Goal: Task Accomplishment & Management: Manage account settings

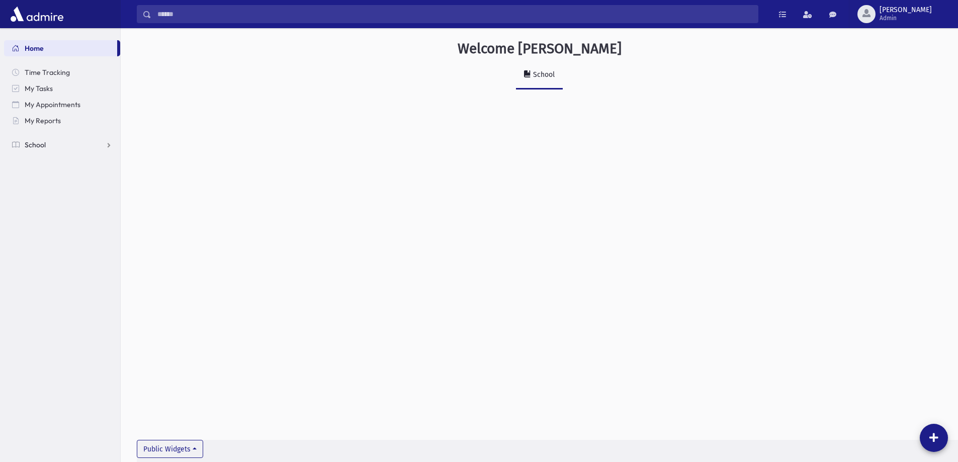
click at [78, 137] on link "School" at bounding box center [62, 145] width 116 height 16
click at [39, 276] on span "Report Cards" at bounding box center [51, 273] width 43 height 9
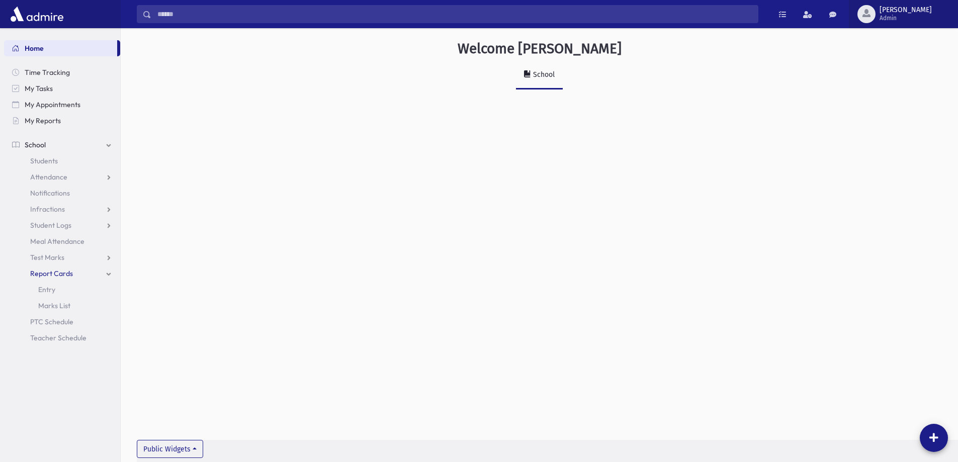
click at [916, 8] on span "[PERSON_NAME]" at bounding box center [906, 10] width 52 height 8
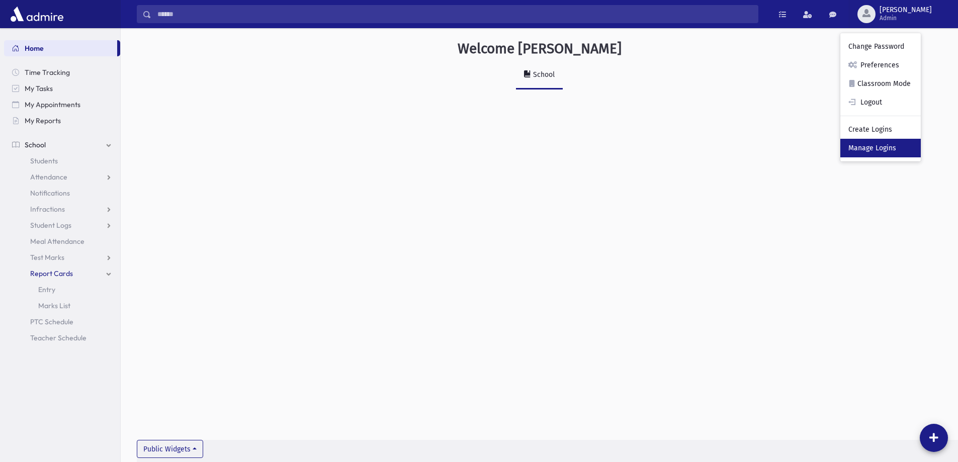
click at [889, 151] on link "Manage Logins" at bounding box center [880, 148] width 80 height 19
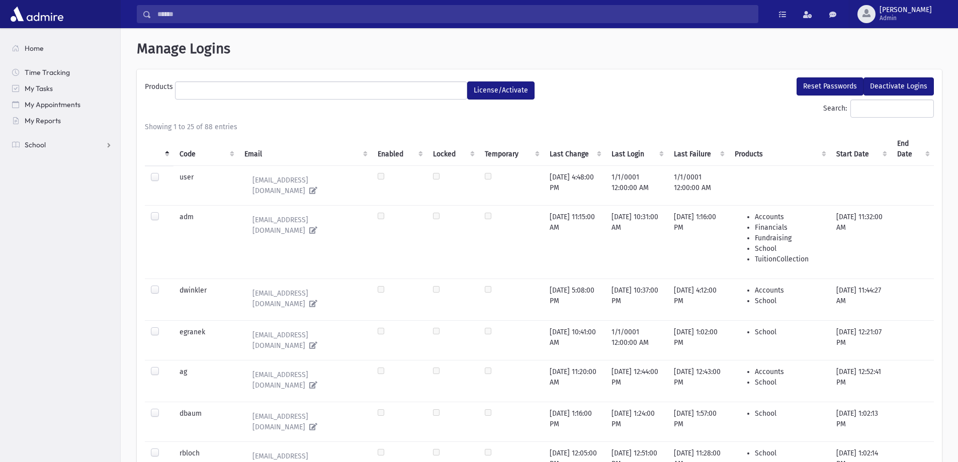
select select
click at [870, 115] on input "Search:" at bounding box center [892, 109] width 83 height 18
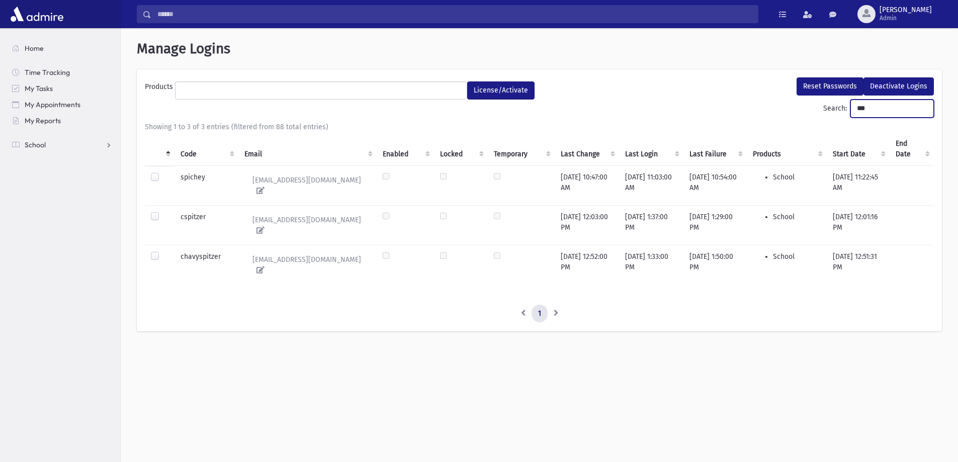
type input "***"
click at [150, 175] on td at bounding box center [160, 178] width 30 height 25
click at [163, 173] on label at bounding box center [163, 173] width 0 height 0
click at [439, 86] on ul at bounding box center [321, 89] width 291 height 15
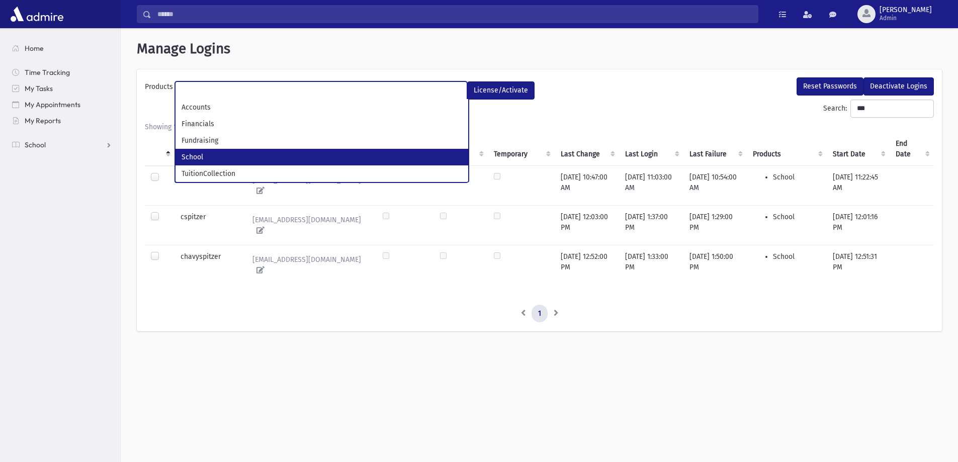
select select "*"
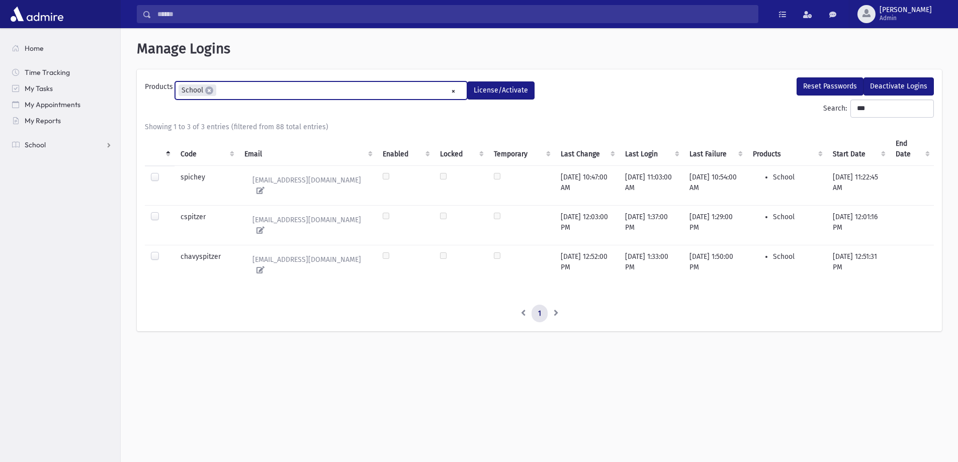
scroll to position [27, 0]
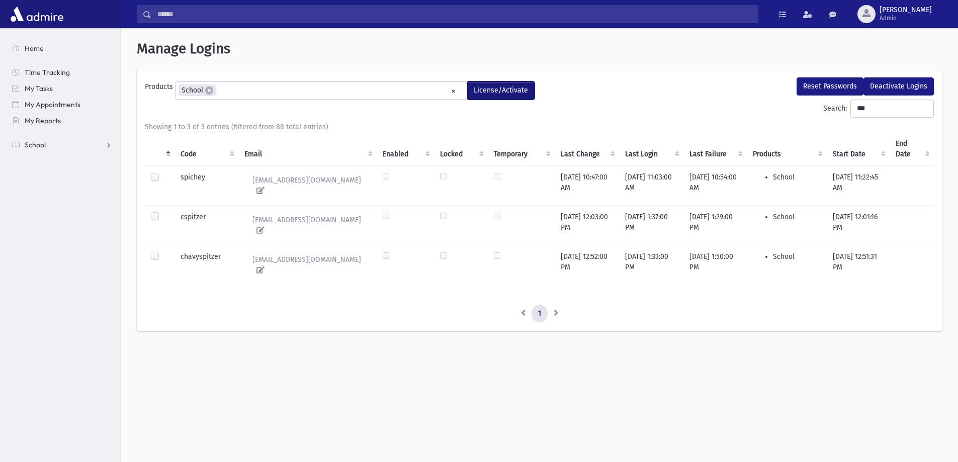
click at [485, 88] on button "License/Activate" at bounding box center [500, 90] width 67 height 18
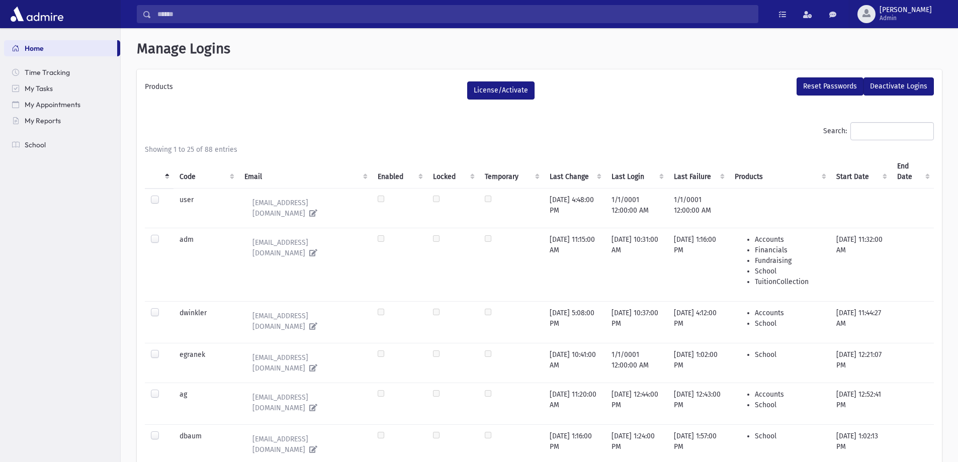
select select
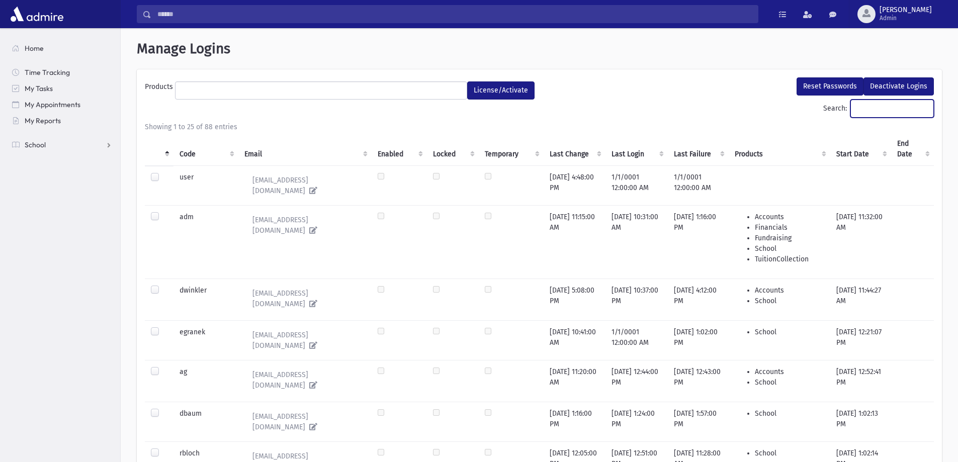
click at [871, 116] on input "Search:" at bounding box center [892, 109] width 83 height 18
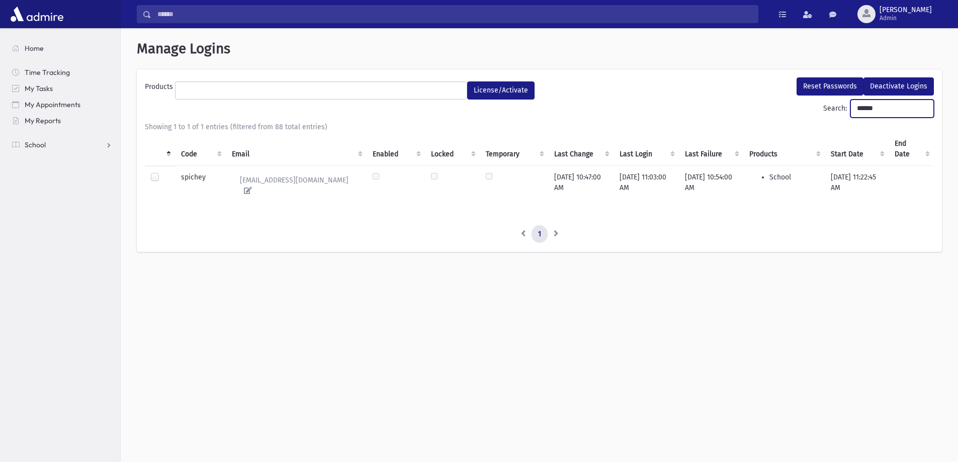
type input "******"
click at [150, 175] on td at bounding box center [160, 178] width 30 height 25
click at [163, 173] on label at bounding box center [163, 173] width 0 height 0
click at [841, 86] on button "Reset Passwords" at bounding box center [830, 86] width 67 height 18
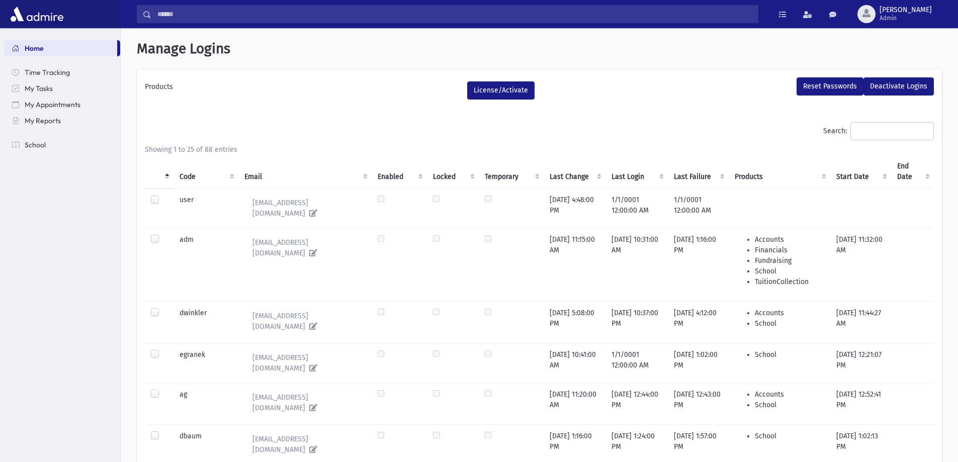
select select
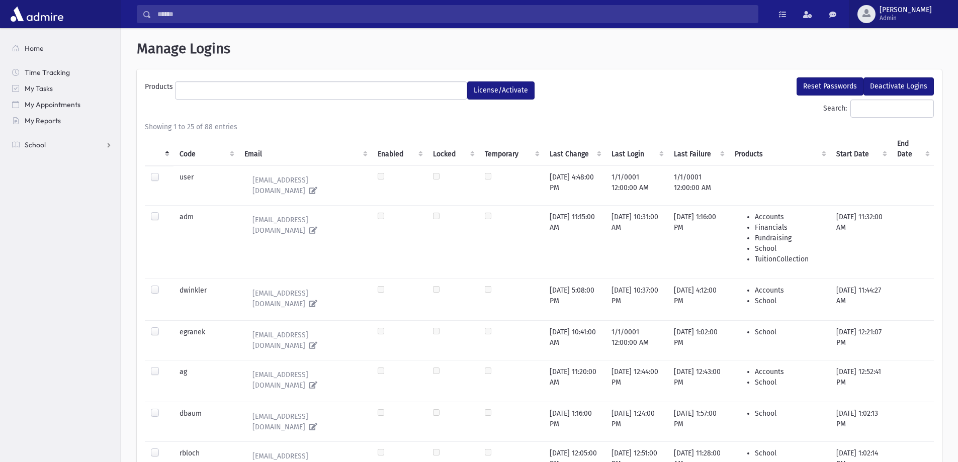
click at [922, 22] on button "[PERSON_NAME] Admin" at bounding box center [903, 14] width 109 height 28
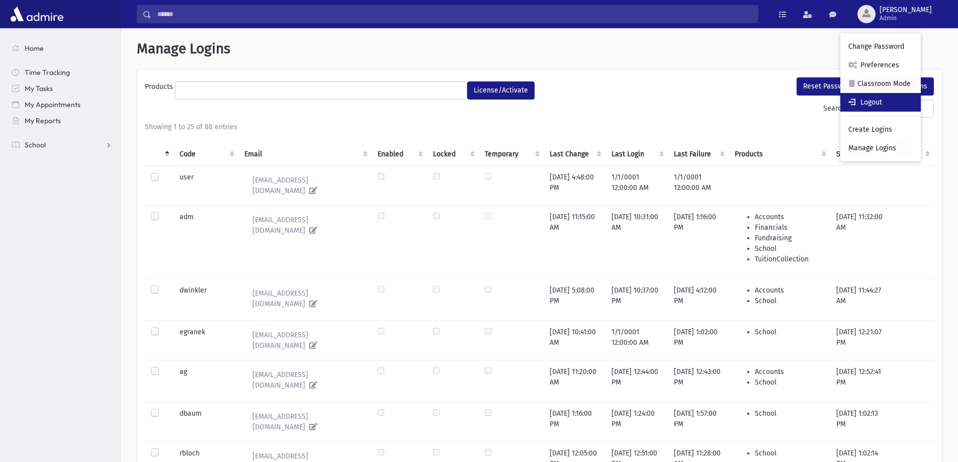
click at [905, 104] on link "Logout" at bounding box center [880, 102] width 80 height 19
